Goal: Task Accomplishment & Management: Complete application form

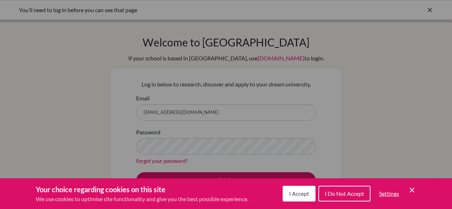
click at [192, 175] on div "Cookie Preferences" at bounding box center [226, 104] width 452 height 209
click at [312, 192] on button "I Accept" at bounding box center [299, 194] width 33 height 16
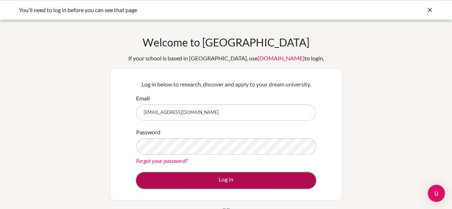
click at [287, 179] on button "Log in" at bounding box center [226, 180] width 180 height 16
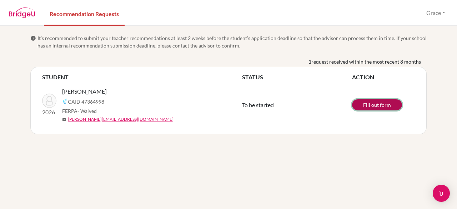
click at [376, 107] on link "Fill out form" at bounding box center [377, 104] width 50 height 11
